Goal: Transaction & Acquisition: Book appointment/travel/reservation

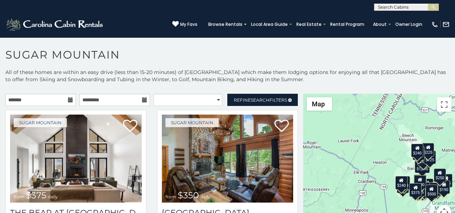
scroll to position [3, 0]
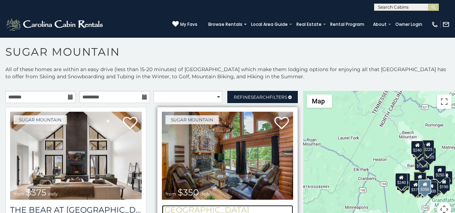
click at [172, 211] on h3 "[GEOGRAPHIC_DATA]" at bounding box center [228, 211] width 132 height 10
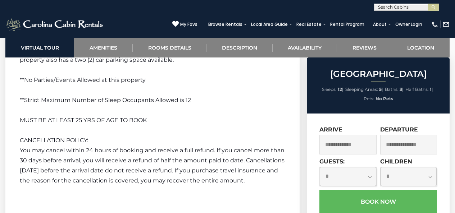
scroll to position [1410, 0]
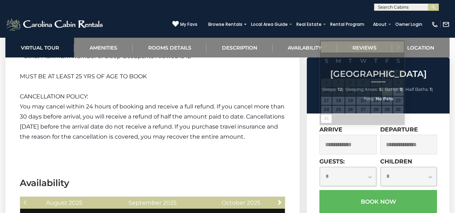
click at [331, 137] on input "text" at bounding box center [348, 145] width 57 height 20
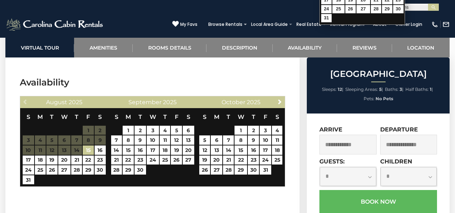
type input "**********"
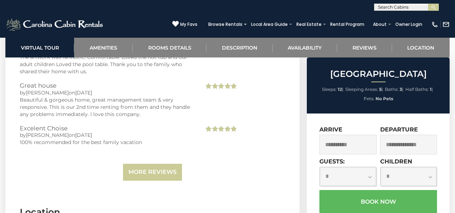
scroll to position [1826, 0]
click at [392, 139] on input "text" at bounding box center [409, 145] width 57 height 20
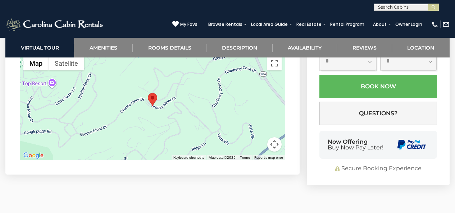
scroll to position [2013, 0]
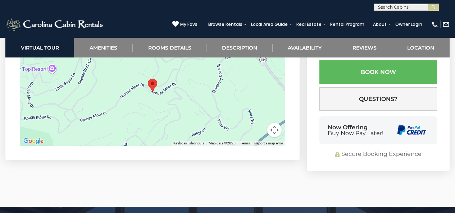
type input "**********"
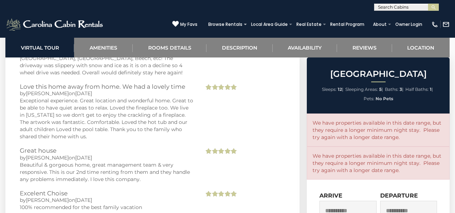
scroll to position [1613, 0]
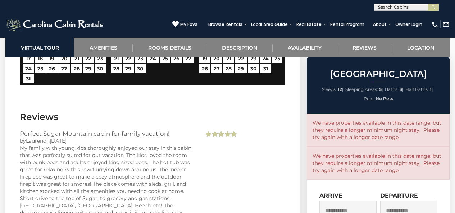
click at [332, 3] on div "**********" at bounding box center [227, 5] width 455 height 11
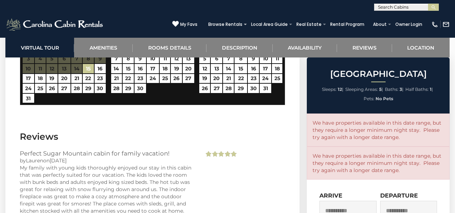
scroll to position [1582, 0]
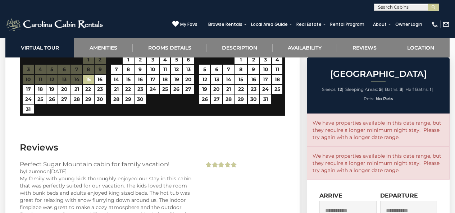
click at [392, 13] on div "(828) 295-6000 My Favs Browse Rentals Local Area Guide Activities & Attractions…" at bounding box center [227, 24] width 455 height 27
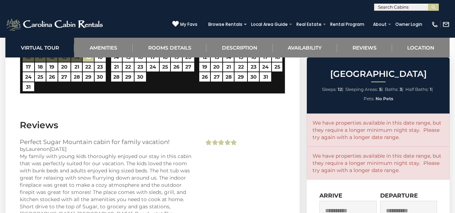
scroll to position [1584, 0]
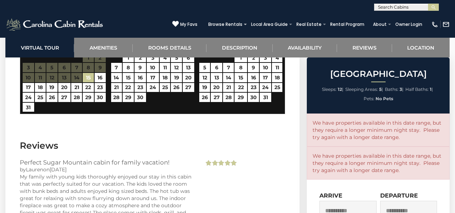
click at [163, 24] on div "(828) 295-6000 My Favs Browse Rentals Local Area Guide Activities & Attractions…" at bounding box center [227, 24] width 455 height 27
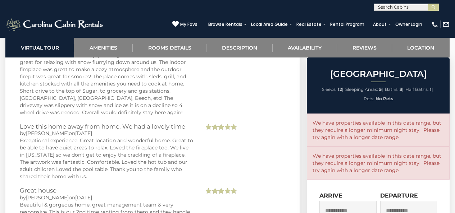
scroll to position [1734, 0]
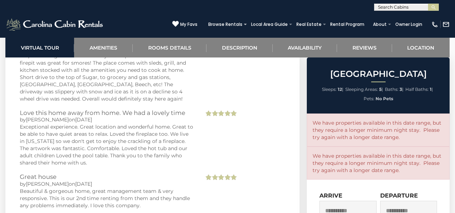
click at [332, 136] on div "We have properties available in this date range, but they require a longer mini…" at bounding box center [378, 130] width 143 height 33
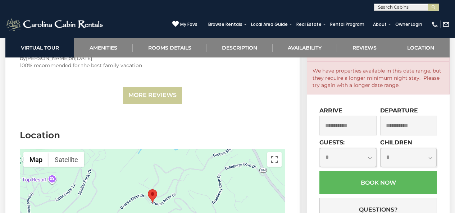
scroll to position [1939, 0]
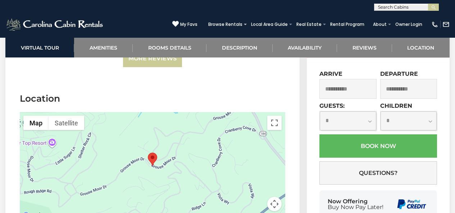
click at [392, 191] on div "Now Offering Buy Now Pay Later!" at bounding box center [379, 205] width 118 height 28
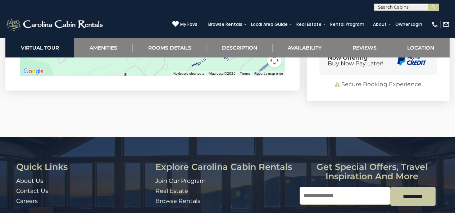
scroll to position [2087, 0]
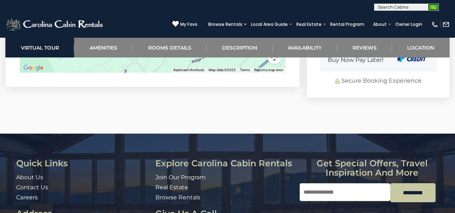
click at [433, 8] on img "submit" at bounding box center [433, 7] width 5 height 5
